Goal: Complete application form

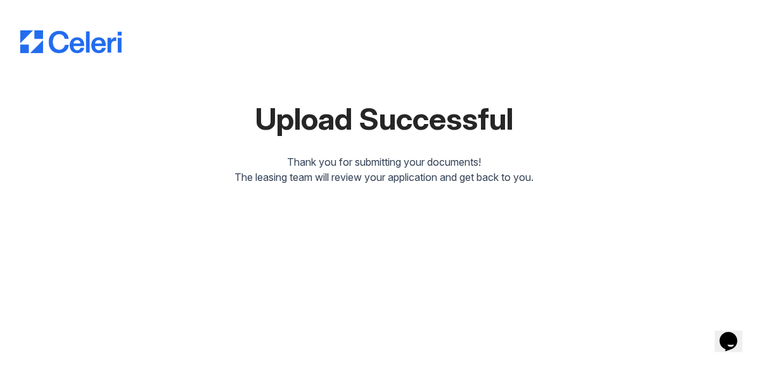
click at [92, 47] on img at bounding box center [70, 41] width 101 height 23
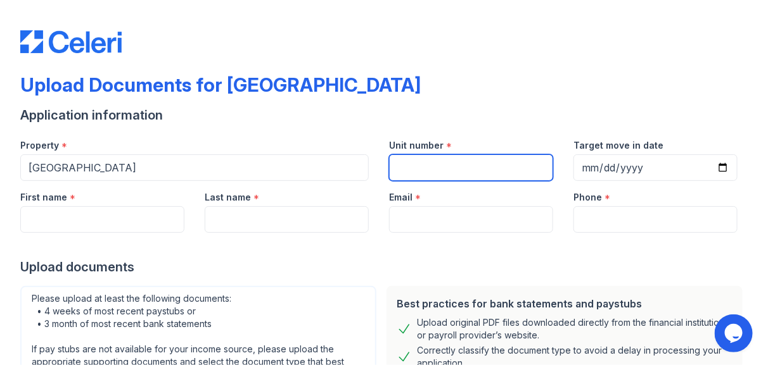
click at [477, 175] on input "Unit number" at bounding box center [471, 168] width 164 height 27
type input "23"
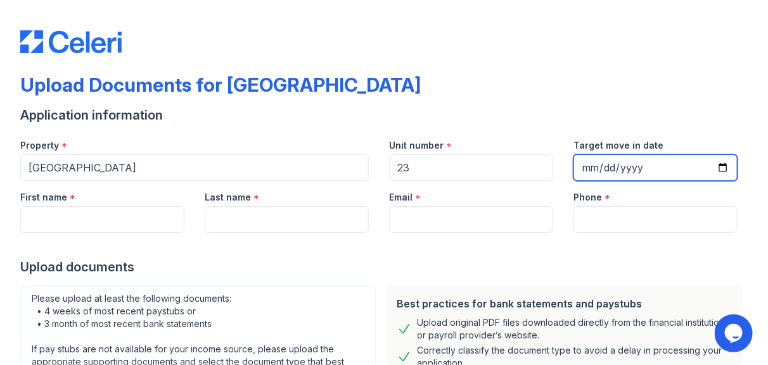
type input "[DATE]"
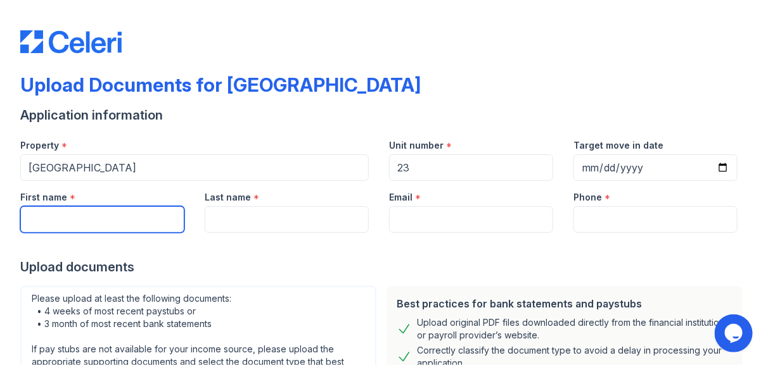
type input "[PERSON_NAME]"
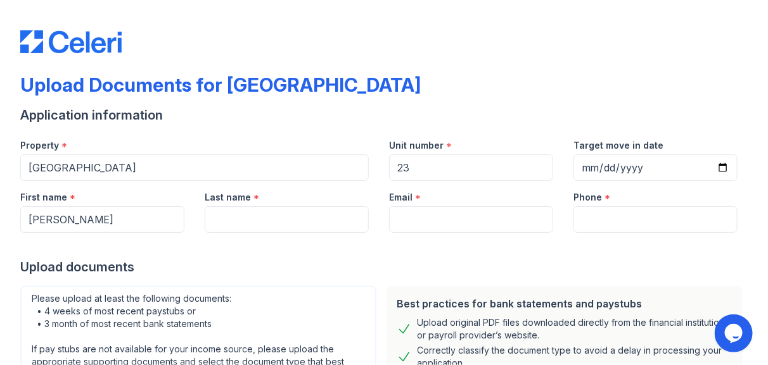
type input "[PERSON_NAME]"
type input "[EMAIL_ADDRESS][DOMAIN_NAME]"
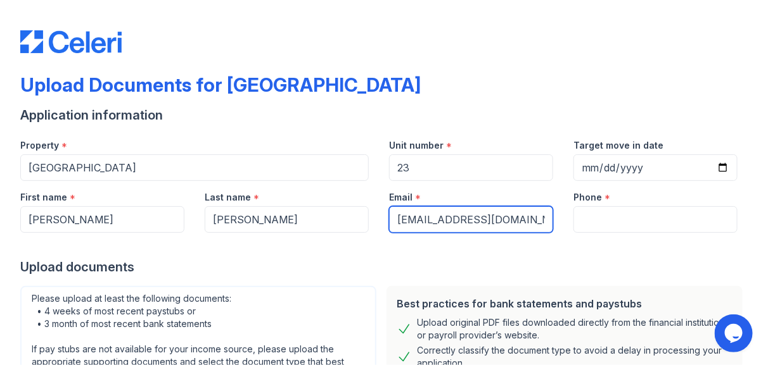
type input "[PHONE_NUMBER]"
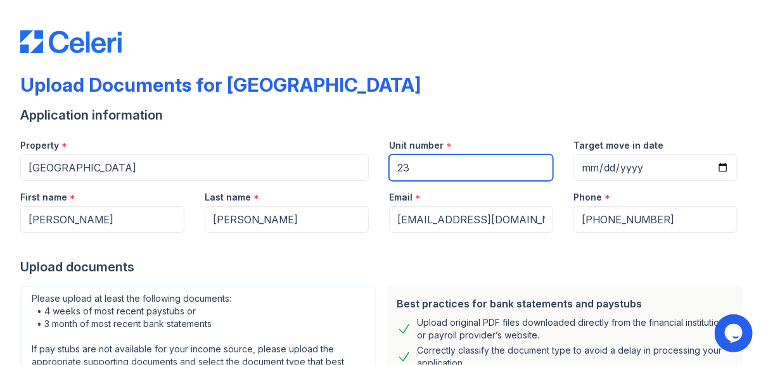
scroll to position [211, 0]
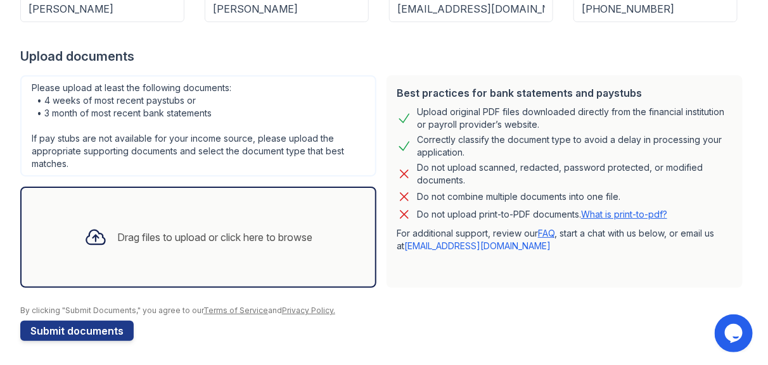
click at [240, 222] on div "Drag files to upload or click here to browse" at bounding box center [198, 237] width 248 height 43
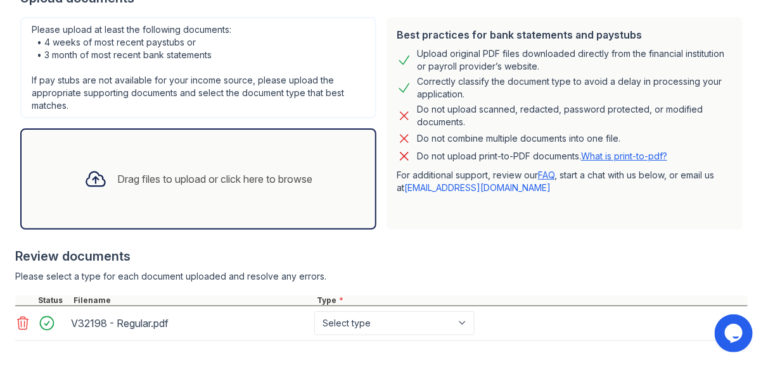
scroll to position [330, 0]
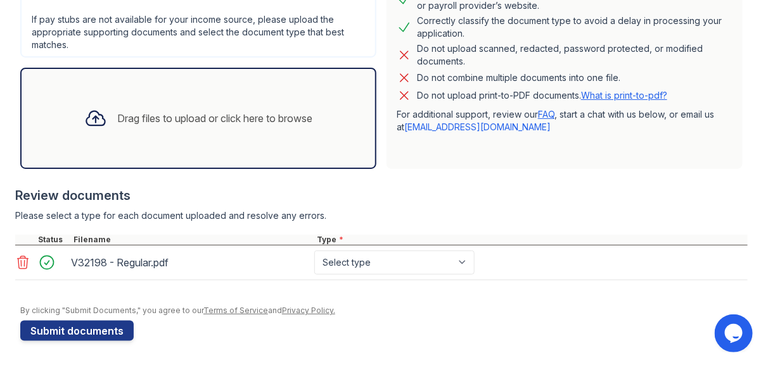
click at [18, 262] on icon at bounding box center [23, 262] width 11 height 13
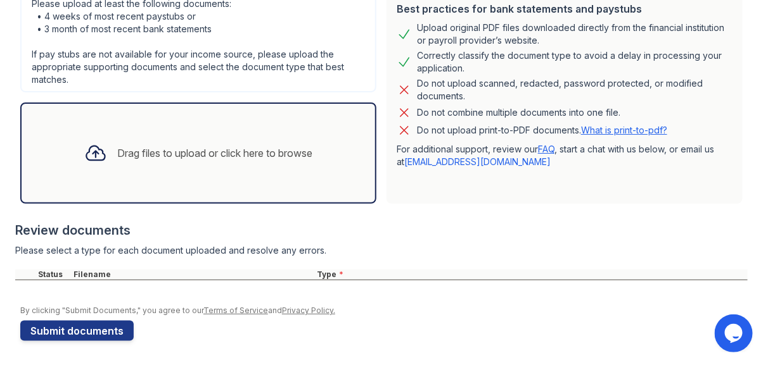
click at [168, 162] on div "Drag files to upload or click here to browse" at bounding box center [198, 153] width 248 height 43
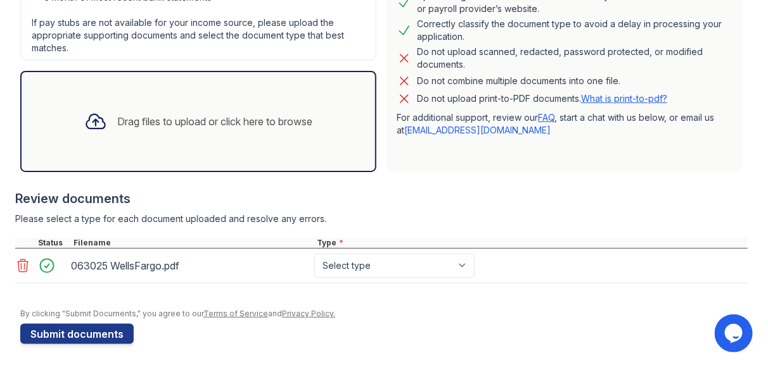
scroll to position [330, 0]
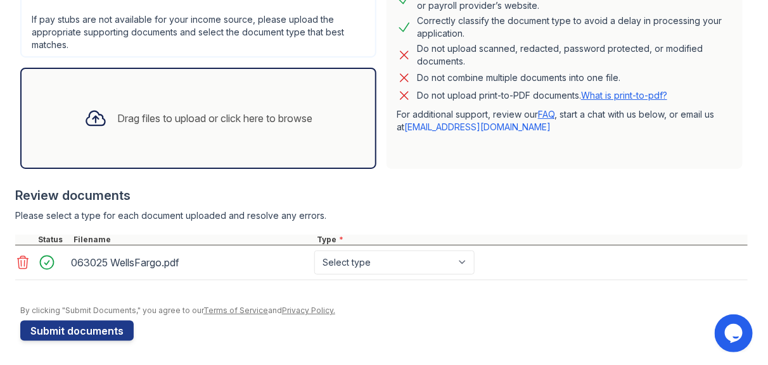
click at [215, 117] on div "Drag files to upload or click here to browse" at bounding box center [214, 118] width 195 height 15
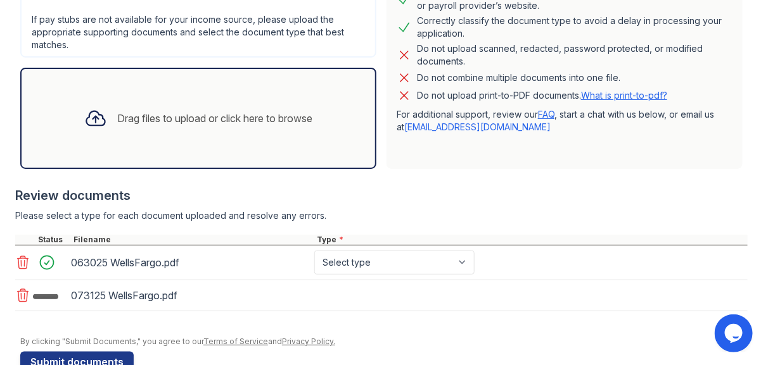
click at [268, 141] on div "Drag files to upload or click here to browse" at bounding box center [198, 118] width 356 height 101
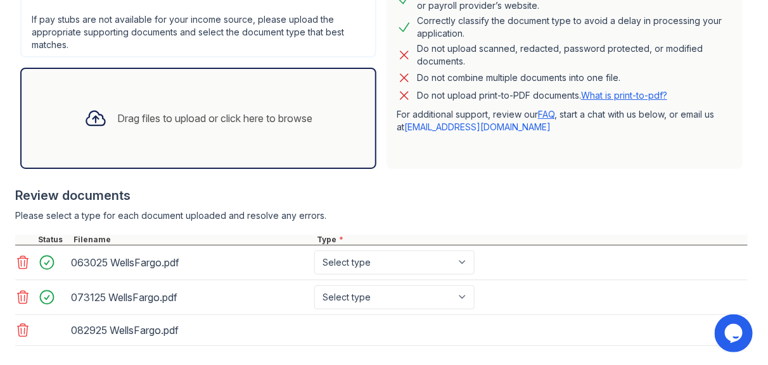
scroll to position [377, 0]
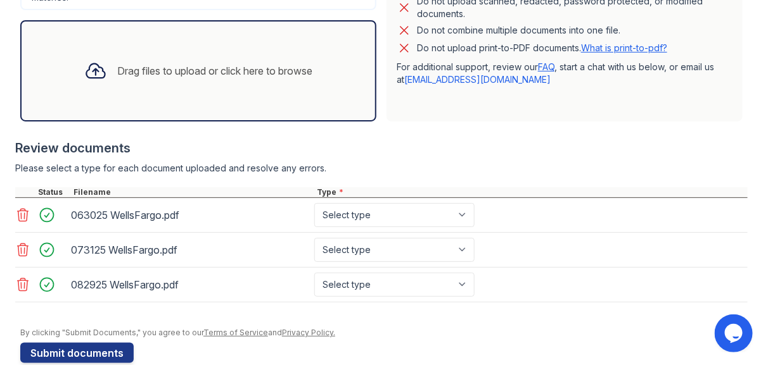
click at [250, 101] on div "Drag files to upload or click here to browse" at bounding box center [198, 70] width 356 height 101
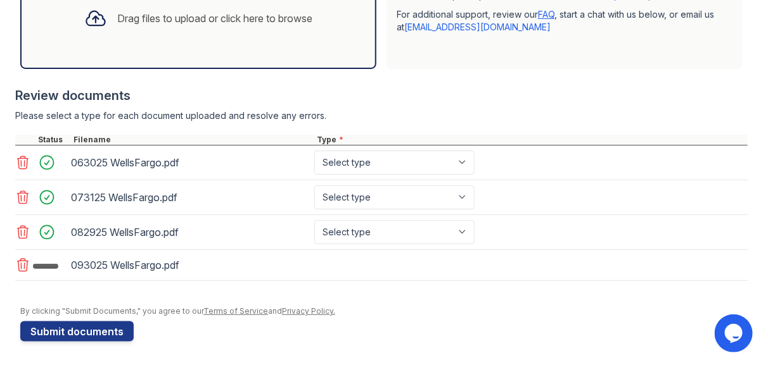
scroll to position [431, 0]
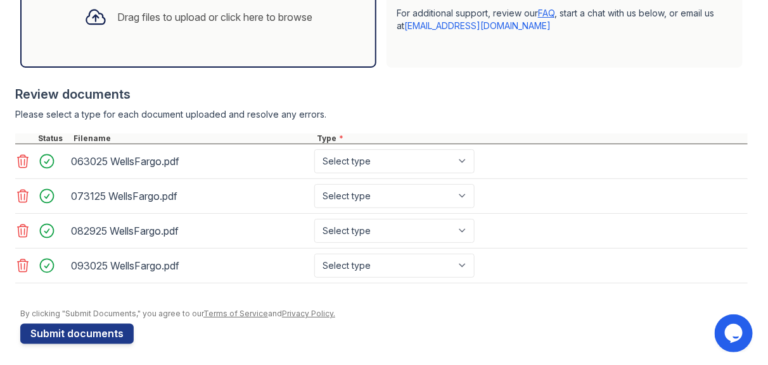
click at [294, 42] on div "Drag files to upload or click here to browse" at bounding box center [198, 16] width 356 height 101
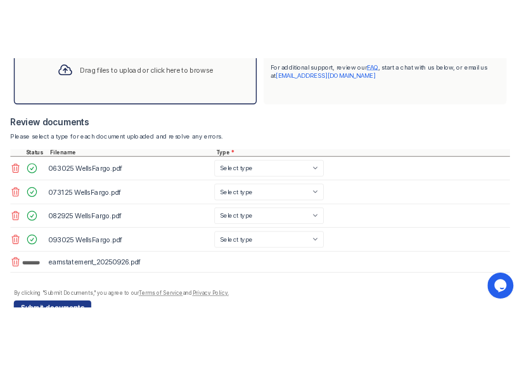
scroll to position [469, 0]
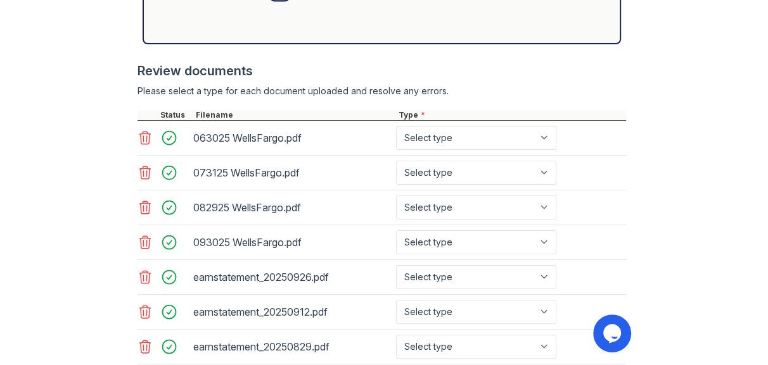
scroll to position [772, 0]
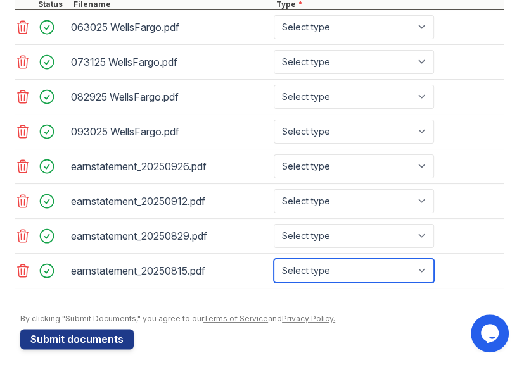
click at [320, 272] on select "Select type Paystub Bank Statement Offer Letter Tax Documents Benefit Award Let…" at bounding box center [354, 271] width 160 height 24
click at [274, 259] on select "Select type Paystub Bank Statement Offer Letter Tax Documents Benefit Award Let…" at bounding box center [354, 271] width 160 height 24
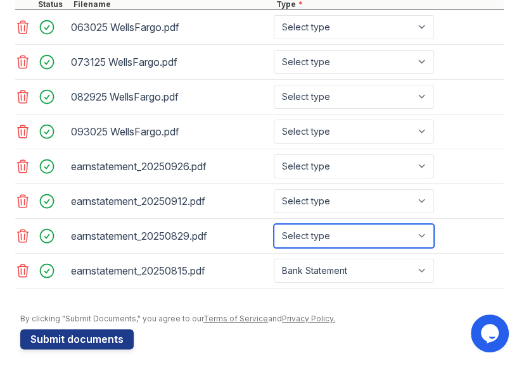
click at [338, 229] on select "Select type Paystub Bank Statement Offer Letter Tax Documents Benefit Award Let…" at bounding box center [354, 236] width 160 height 24
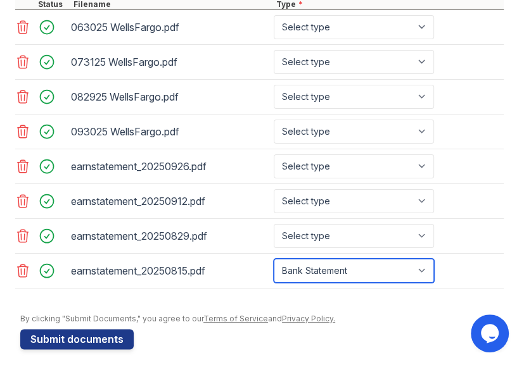
click at [340, 259] on select "Select type Paystub Bank Statement Offer Letter Tax Documents Benefit Award Let…" at bounding box center [354, 271] width 160 height 24
select select "paystub"
click at [274, 259] on select "Select type Paystub Bank Statement Offer Letter Tax Documents Benefit Award Let…" at bounding box center [354, 271] width 160 height 24
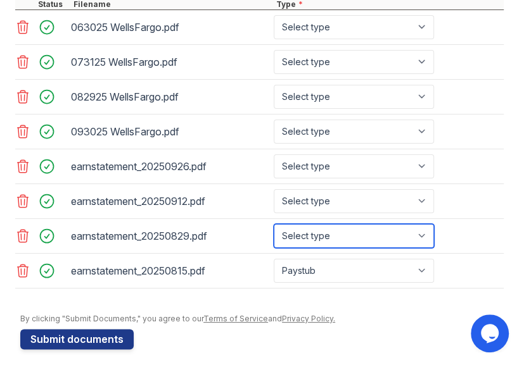
click at [343, 224] on select "Select type Paystub Bank Statement Offer Letter Tax Documents Benefit Award Let…" at bounding box center [354, 236] width 160 height 24
select select "paystub"
click at [274, 224] on select "Select type Paystub Bank Statement Offer Letter Tax Documents Benefit Award Let…" at bounding box center [354, 236] width 160 height 24
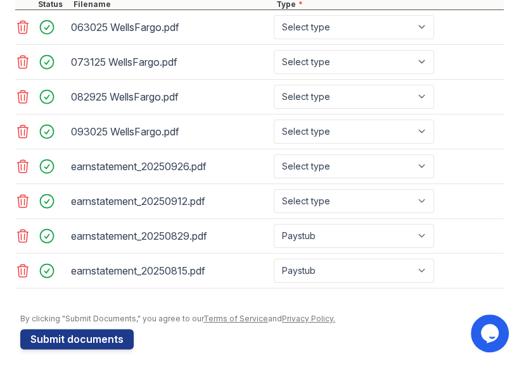
click at [340, 211] on div "earnstatement_20250912.pdf Select type Paystub Bank Statement Offer Letter Tax …" at bounding box center [259, 201] width 488 height 35
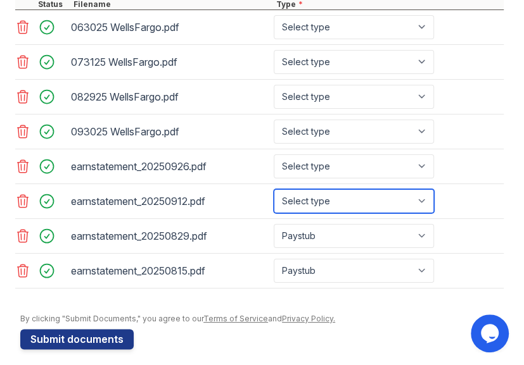
click at [332, 193] on select "Select type Paystub Bank Statement Offer Letter Tax Documents Benefit Award Let…" at bounding box center [354, 201] width 160 height 24
click at [328, 193] on select "Select type Paystub Bank Statement Offer Letter Tax Documents Benefit Award Let…" at bounding box center [354, 201] width 160 height 24
select select "paystub"
click at [274, 189] on select "Select type Paystub Bank Statement Offer Letter Tax Documents Benefit Award Let…" at bounding box center [354, 201] width 160 height 24
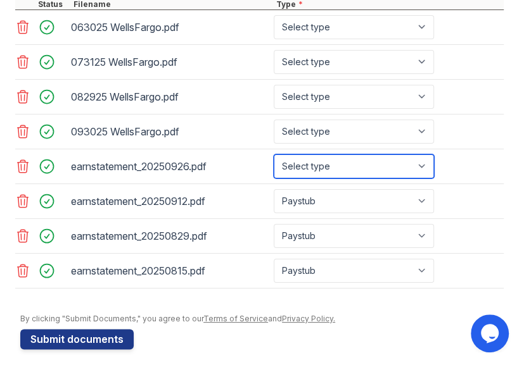
click at [327, 166] on select "Select type Paystub Bank Statement Offer Letter Tax Documents Benefit Award Let…" at bounding box center [354, 167] width 160 height 24
select select "paystub"
click at [274, 155] on select "Select type Paystub Bank Statement Offer Letter Tax Documents Benefit Award Let…" at bounding box center [354, 167] width 160 height 24
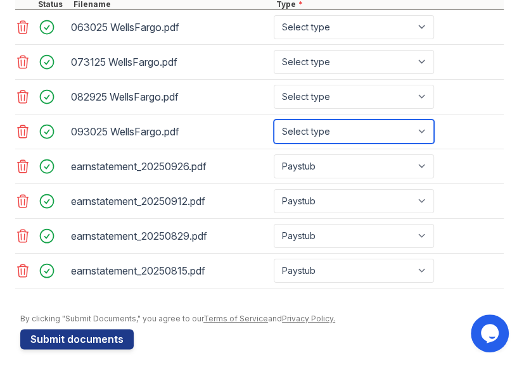
click at [319, 129] on select "Select type Paystub Bank Statement Offer Letter Tax Documents Benefit Award Let…" at bounding box center [354, 132] width 160 height 24
select select "bank_statement"
click at [274, 120] on select "Select type Paystub Bank Statement Offer Letter Tax Documents Benefit Award Let…" at bounding box center [354, 132] width 160 height 24
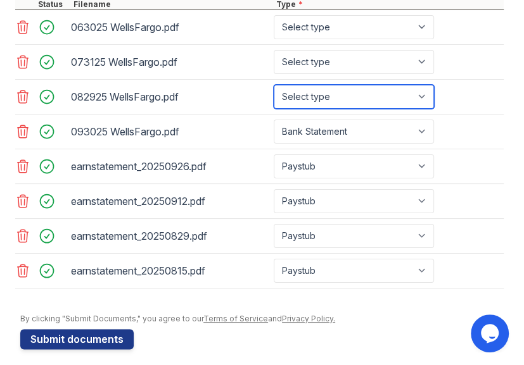
click at [317, 93] on select "Select type Paystub Bank Statement Offer Letter Tax Documents Benefit Award Let…" at bounding box center [354, 97] width 160 height 24
select select "bank_statement"
click at [274, 85] on select "Select type Paystub Bank Statement Offer Letter Tax Documents Benefit Award Let…" at bounding box center [354, 97] width 160 height 24
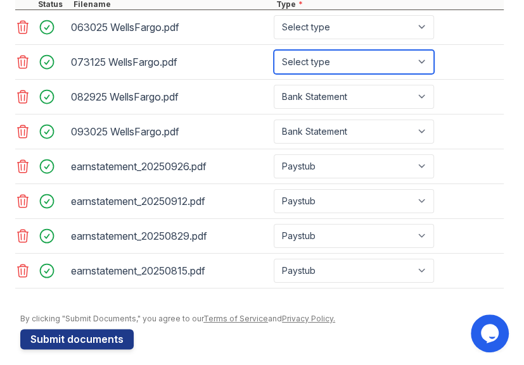
click at [334, 61] on select "Select type Paystub Bank Statement Offer Letter Tax Documents Benefit Award Let…" at bounding box center [354, 62] width 160 height 24
select select "bank_statement"
click at [274, 50] on select "Select type Paystub Bank Statement Offer Letter Tax Documents Benefit Award Let…" at bounding box center [354, 62] width 160 height 24
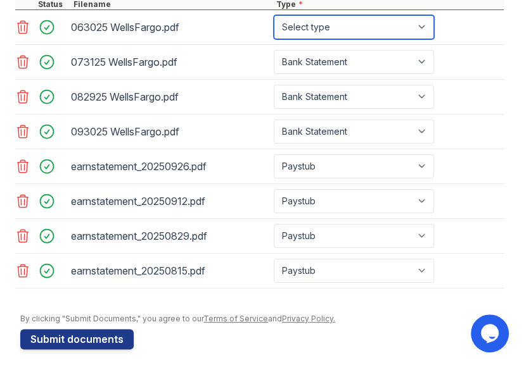
click at [326, 31] on select "Select type Paystub Bank Statement Offer Letter Tax Documents Benefit Award Let…" at bounding box center [354, 27] width 160 height 24
select select "bank_statement"
click at [274, 15] on select "Select type Paystub Bank Statement Offer Letter Tax Documents Benefit Award Let…" at bounding box center [354, 27] width 160 height 24
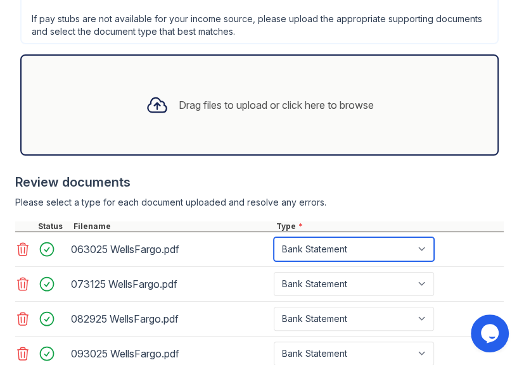
scroll to position [545, 0]
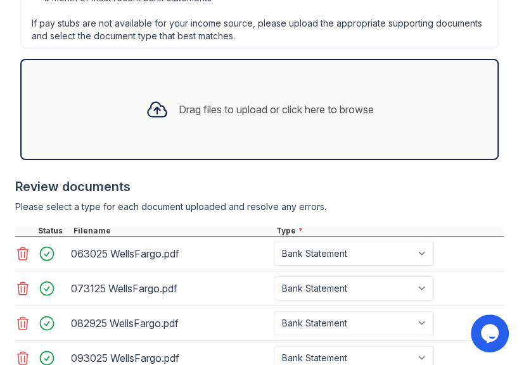
click at [293, 102] on div "Drag files to upload or click here to browse" at bounding box center [276, 109] width 195 height 15
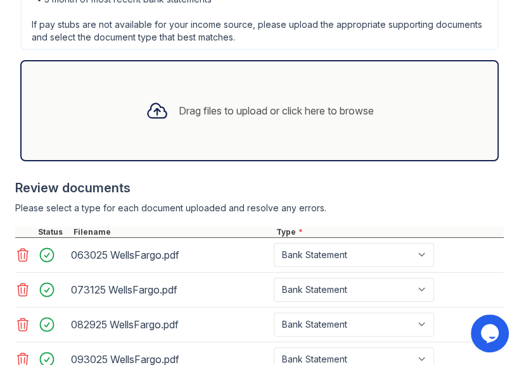
scroll to position [540, 0]
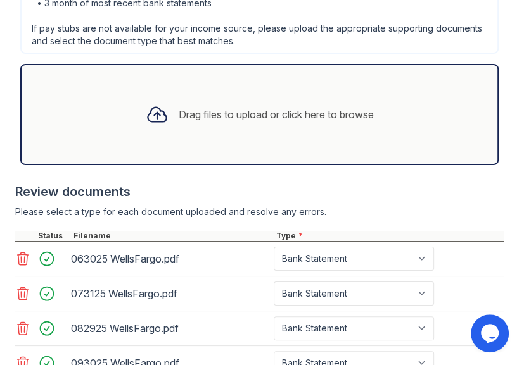
click at [333, 111] on div "Drag files to upload or click here to browse" at bounding box center [276, 114] width 195 height 15
click at [322, 143] on div "Drag files to upload or click here to browse" at bounding box center [259, 114] width 478 height 101
click at [362, 107] on div "Drag files to upload or click here to browse" at bounding box center [276, 114] width 195 height 15
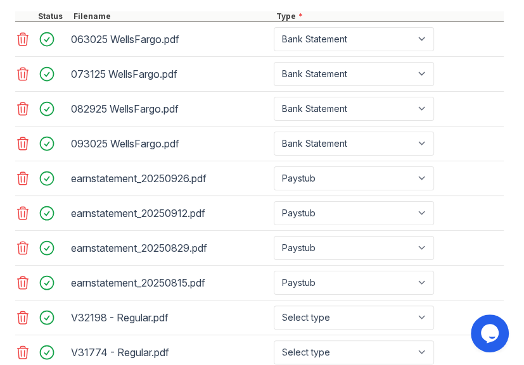
scroll to position [914, 0]
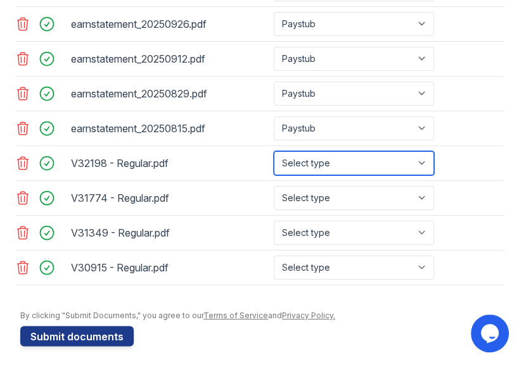
click at [382, 155] on select "Select type Paystub Bank Statement Offer Letter Tax Documents Benefit Award Let…" at bounding box center [354, 163] width 160 height 24
select select "paystub"
click at [274, 151] on select "Select type Paystub Bank Statement Offer Letter Tax Documents Benefit Award Let…" at bounding box center [354, 163] width 160 height 24
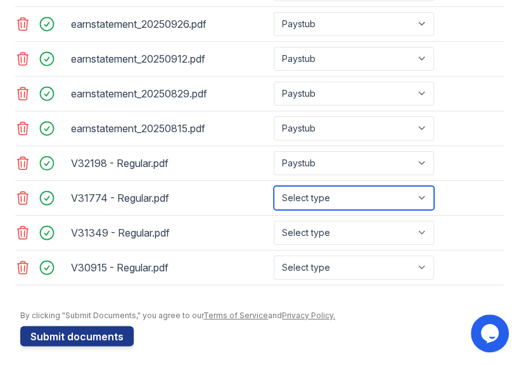
click at [357, 193] on select "Select type Paystub Bank Statement Offer Letter Tax Documents Benefit Award Let…" at bounding box center [354, 198] width 160 height 24
select select "paystub"
click at [274, 186] on select "Select type Paystub Bank Statement Offer Letter Tax Documents Benefit Award Let…" at bounding box center [354, 198] width 160 height 24
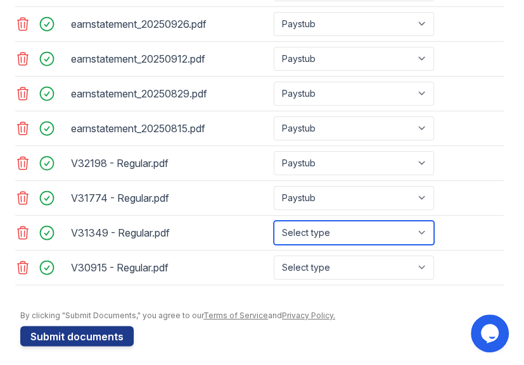
click at [345, 225] on select "Select type Paystub Bank Statement Offer Letter Tax Documents Benefit Award Let…" at bounding box center [354, 233] width 160 height 24
select select "paystub"
click at [274, 221] on select "Select type Paystub Bank Statement Offer Letter Tax Documents Benefit Award Let…" at bounding box center [354, 233] width 160 height 24
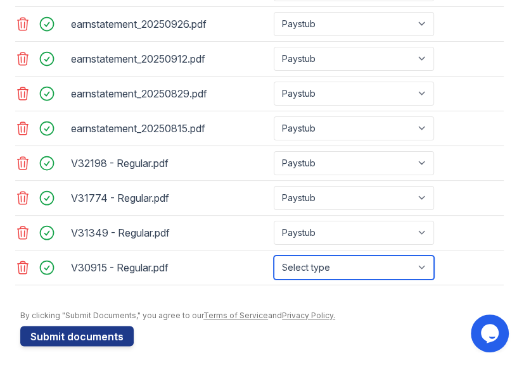
click at [341, 263] on select "Select type Paystub Bank Statement Offer Letter Tax Documents Benefit Award Let…" at bounding box center [354, 268] width 160 height 24
select select "paystub"
click at [274, 256] on select "Select type Paystub Bank Statement Offer Letter Tax Documents Benefit Award Let…" at bounding box center [354, 268] width 160 height 24
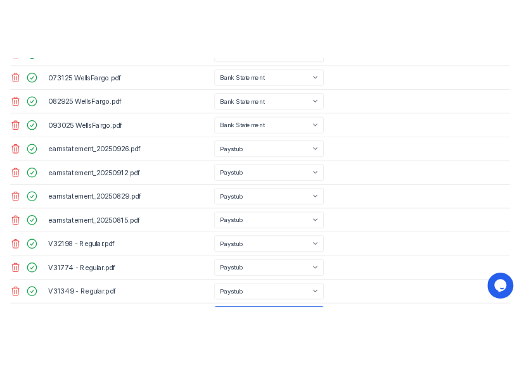
scroll to position [711, 0]
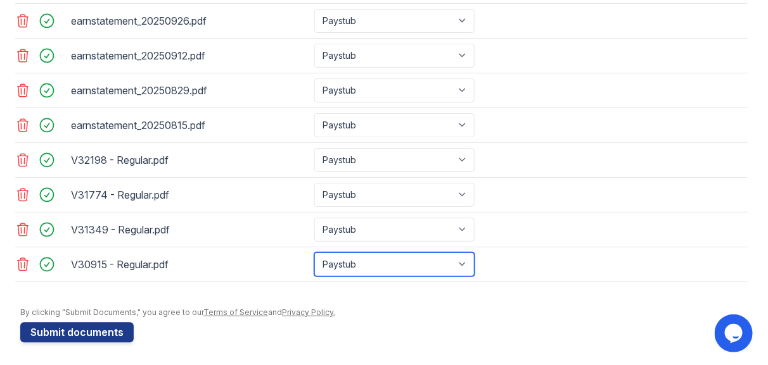
click at [371, 267] on select "Select type Paystub Bank Statement Offer Letter Tax Documents Benefit Award Let…" at bounding box center [394, 265] width 160 height 24
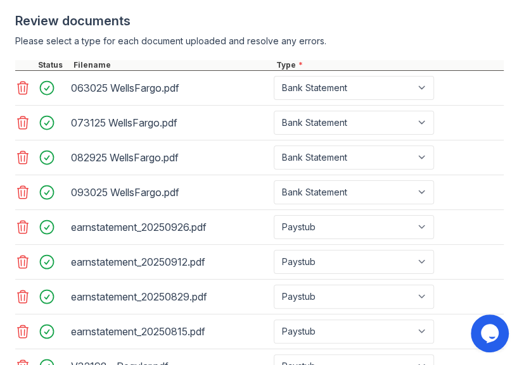
scroll to position [914, 0]
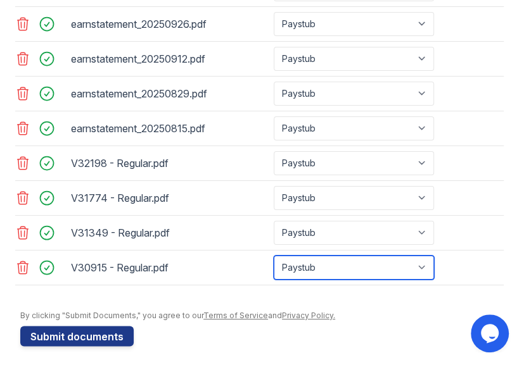
click at [356, 256] on select "Select type Paystub Bank Statement Offer Letter Tax Documents Benefit Award Let…" at bounding box center [354, 268] width 160 height 24
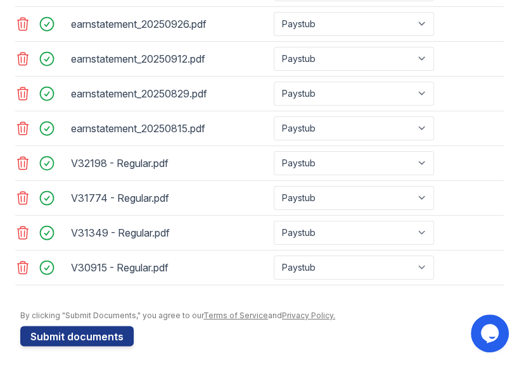
click at [231, 299] on div at bounding box center [261, 304] width 483 height 13
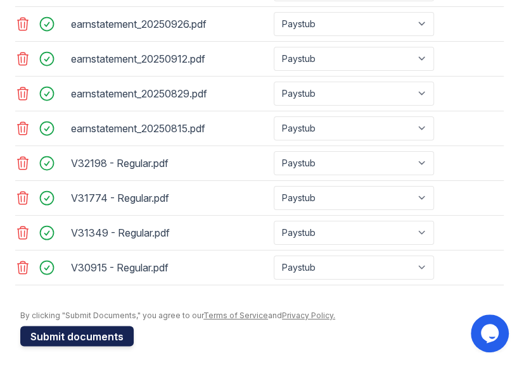
click at [65, 326] on button "Submit documents" at bounding box center [76, 336] width 113 height 20
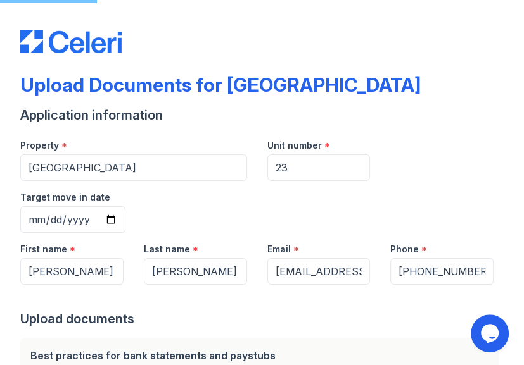
scroll to position [0, 0]
